Goal: Task Accomplishment & Management: Manage account settings

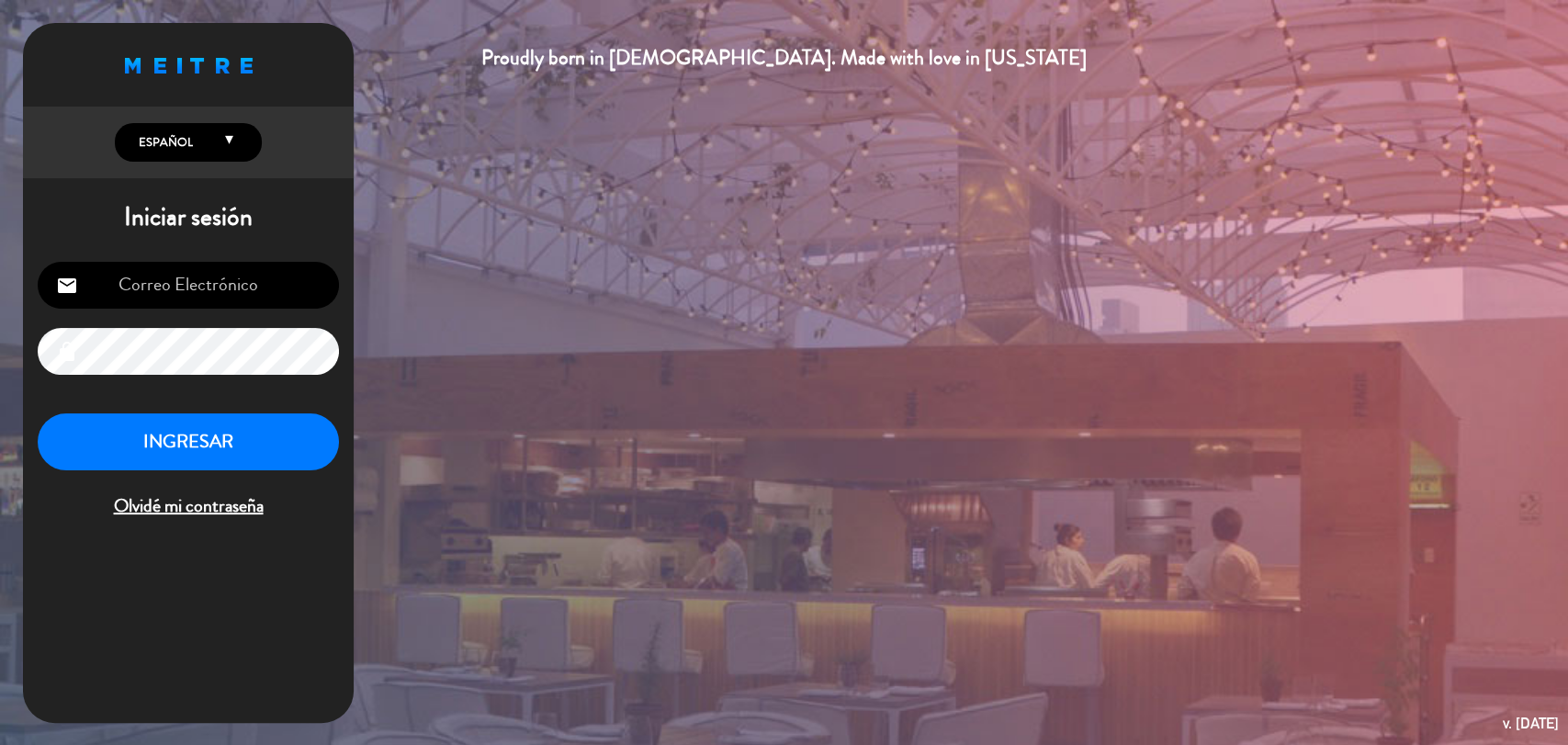
type input "[EMAIL_ADDRESS][DOMAIN_NAME]"
click at [263, 451] on button "INGRESAR" at bounding box center [188, 443] width 301 height 58
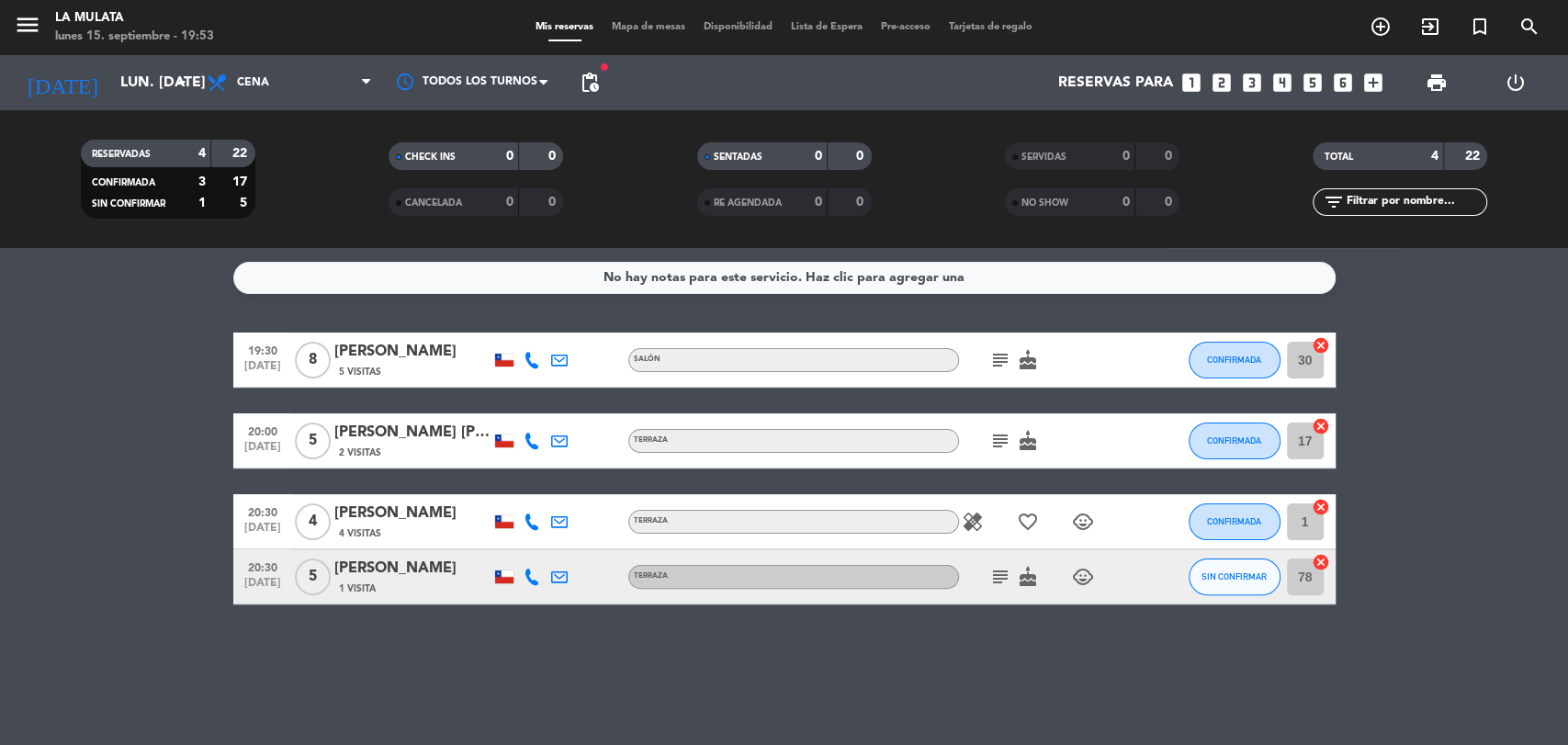
click at [438, 437] on div "[PERSON_NAME] [PERSON_NAME]" at bounding box center [413, 433] width 156 height 24
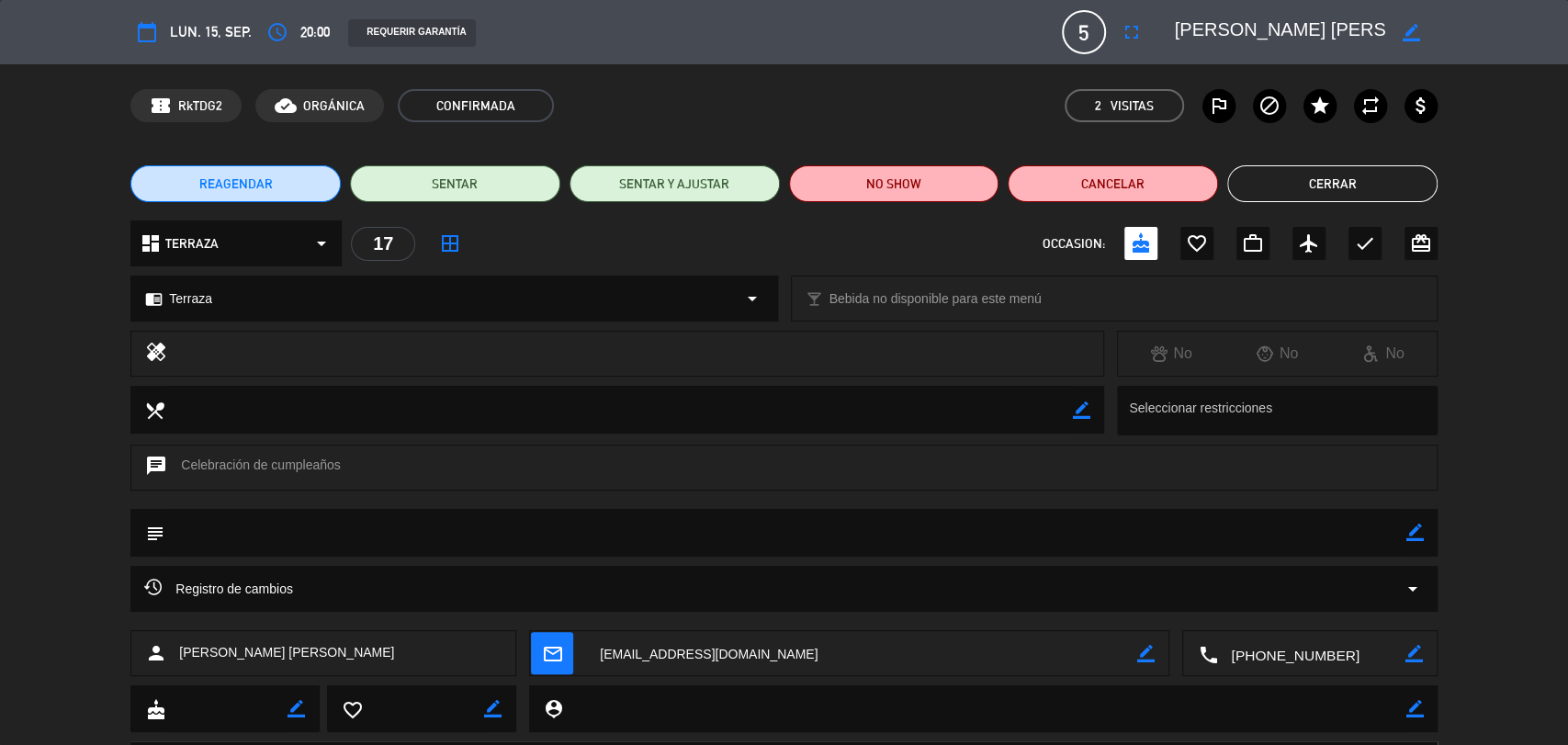
type input "[EMAIL_ADDRESS][DOMAIN_NAME]"
